Goal: Find specific page/section: Find specific page/section

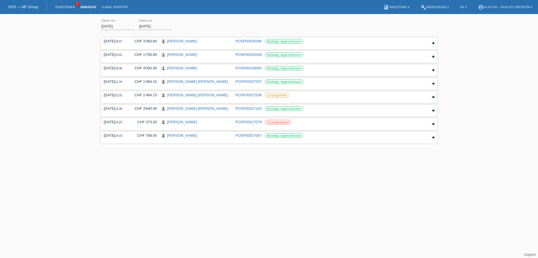
click at [83, 5] on li "Einkäufe" at bounding box center [88, 7] width 21 height 14
click at [88, 7] on link "Einkäufe" at bounding box center [88, 6] width 21 height 3
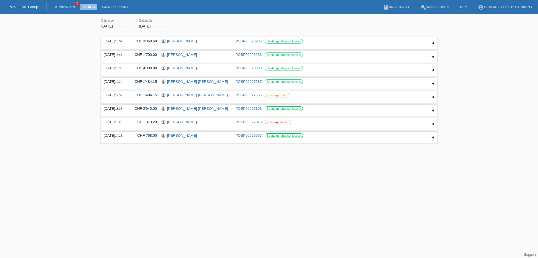
click at [88, 7] on link "Einkäufe" at bounding box center [88, 6] width 21 height 3
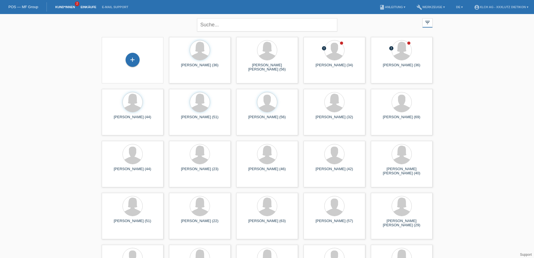
click at [93, 6] on link "Einkäufe" at bounding box center [88, 6] width 21 height 3
